Goal: Transaction & Acquisition: Purchase product/service

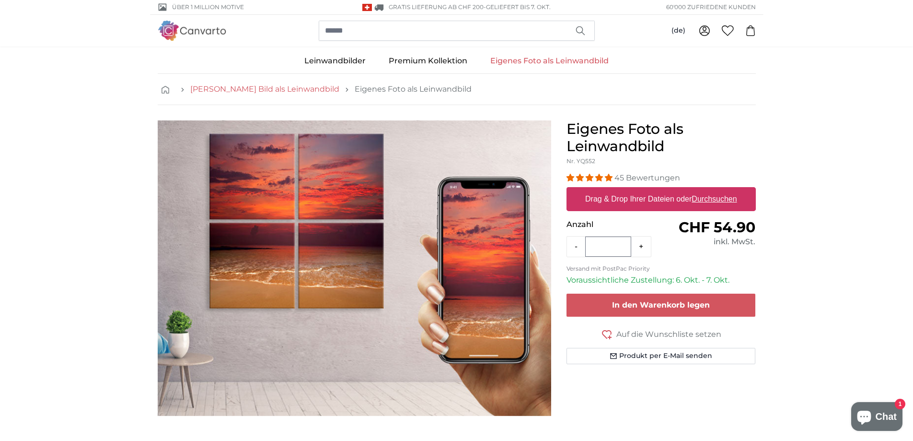
click at [271, 88] on link "[PERSON_NAME] Bild als Leinwandbild" at bounding box center [264, 89] width 149 height 12
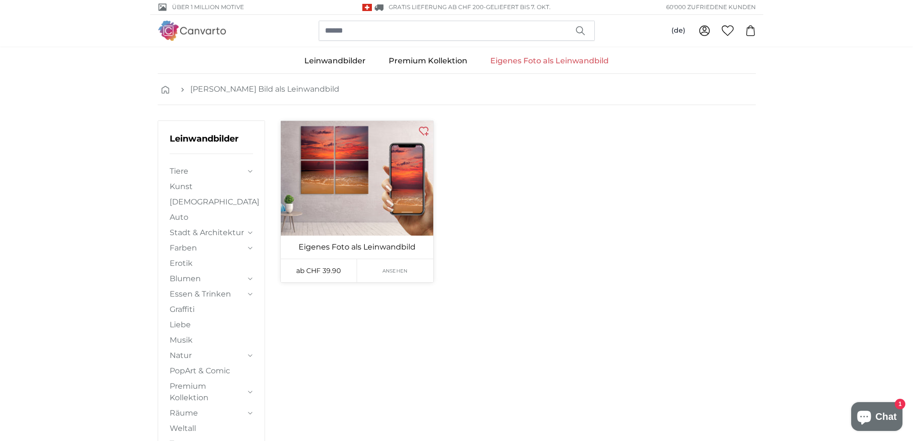
click at [388, 275] on link "Ansehen" at bounding box center [395, 270] width 76 height 23
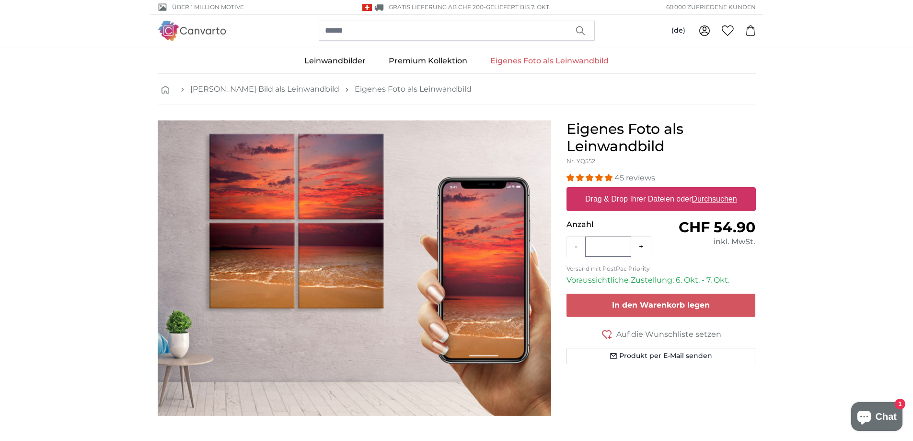
drag, startPoint x: 103, startPoint y: 198, endPoint x: 109, endPoint y: 197, distance: 7.0
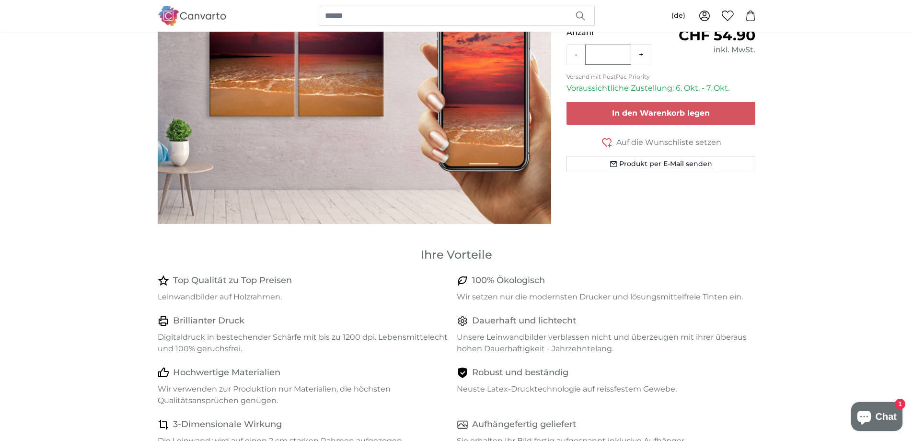
scroll to position [96, 0]
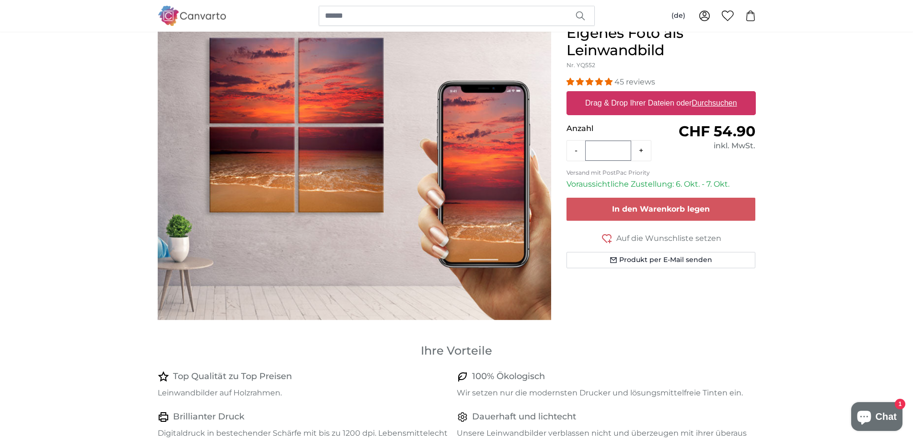
click at [634, 105] on label "Drag & Drop Ihrer Dateien oder Durchsuchen" at bounding box center [662, 102] width 160 height 19
click at [634, 94] on input "Drag & Drop Ihrer Dateien oder Durchsuchen" at bounding box center [661, 92] width 189 height 3
click at [644, 152] on button "+" at bounding box center [641, 150] width 20 height 19
click at [571, 151] on button "-" at bounding box center [576, 150] width 18 height 19
type input "*"
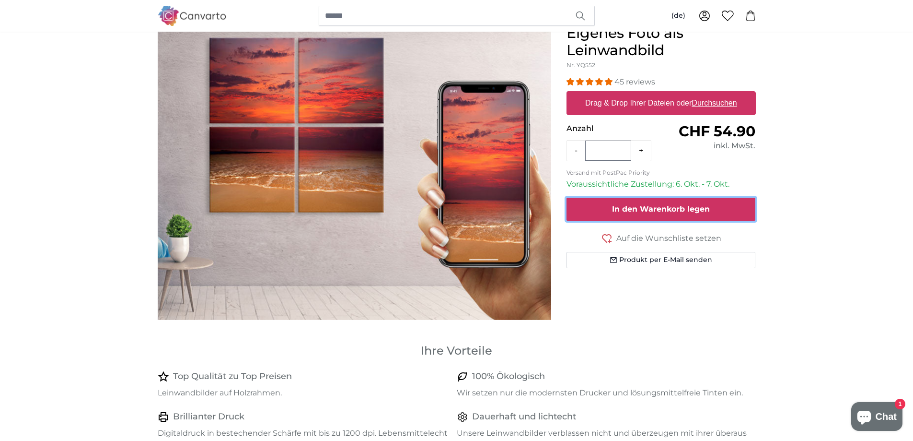
click at [647, 205] on span "In den Warenkorb legen" at bounding box center [661, 208] width 98 height 9
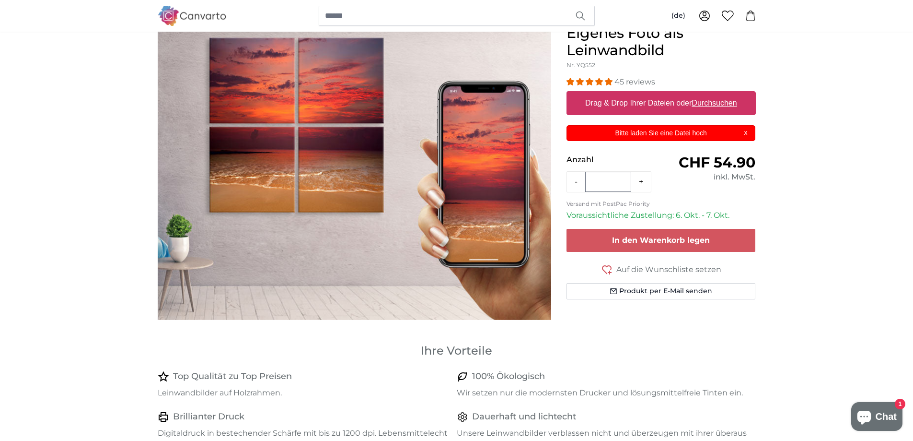
scroll to position [0, 0]
click at [720, 102] on u "Durchsuchen" at bounding box center [714, 103] width 45 height 8
click at [720, 94] on input "Drag & Drop Ihrer Dateien oder Durchsuchen" at bounding box center [661, 92] width 189 height 3
type input "**********"
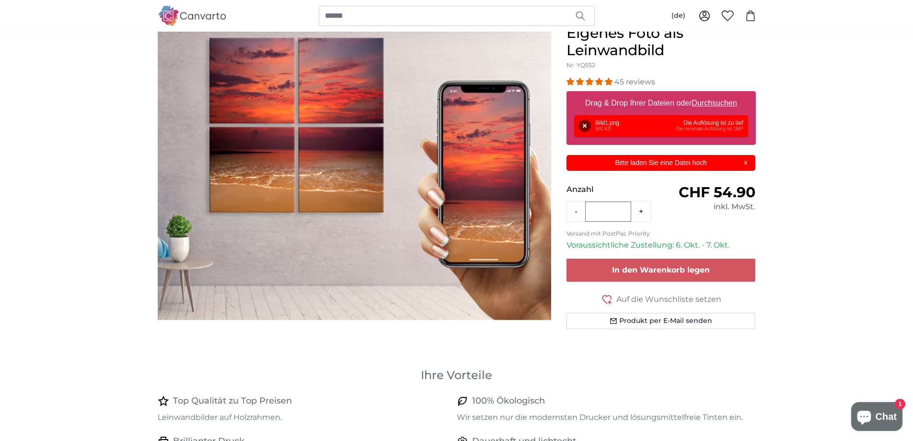
click at [723, 100] on u "Durchsuchen" at bounding box center [714, 103] width 45 height 8
click at [723, 94] on input "Drag & Drop Ihrer Dateien oder Durchsuchen" at bounding box center [661, 92] width 189 height 3
type input "**********"
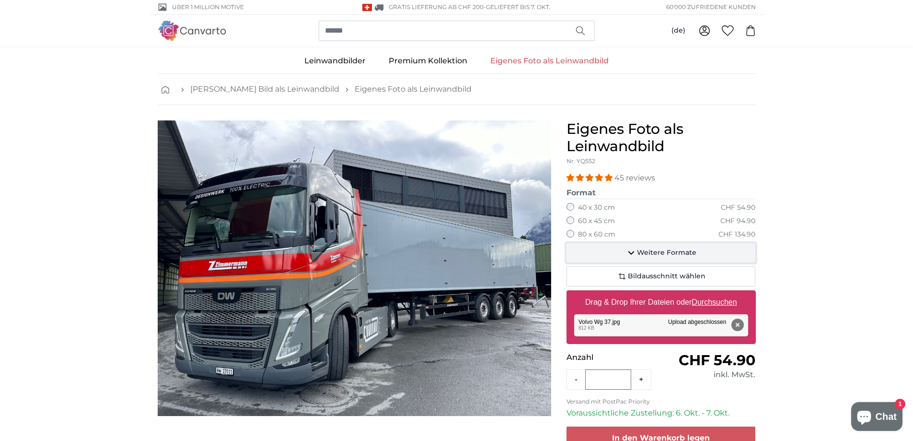
click at [646, 251] on span "Weitere Formate" at bounding box center [666, 253] width 59 height 10
